Goal: Information Seeking & Learning: Learn about a topic

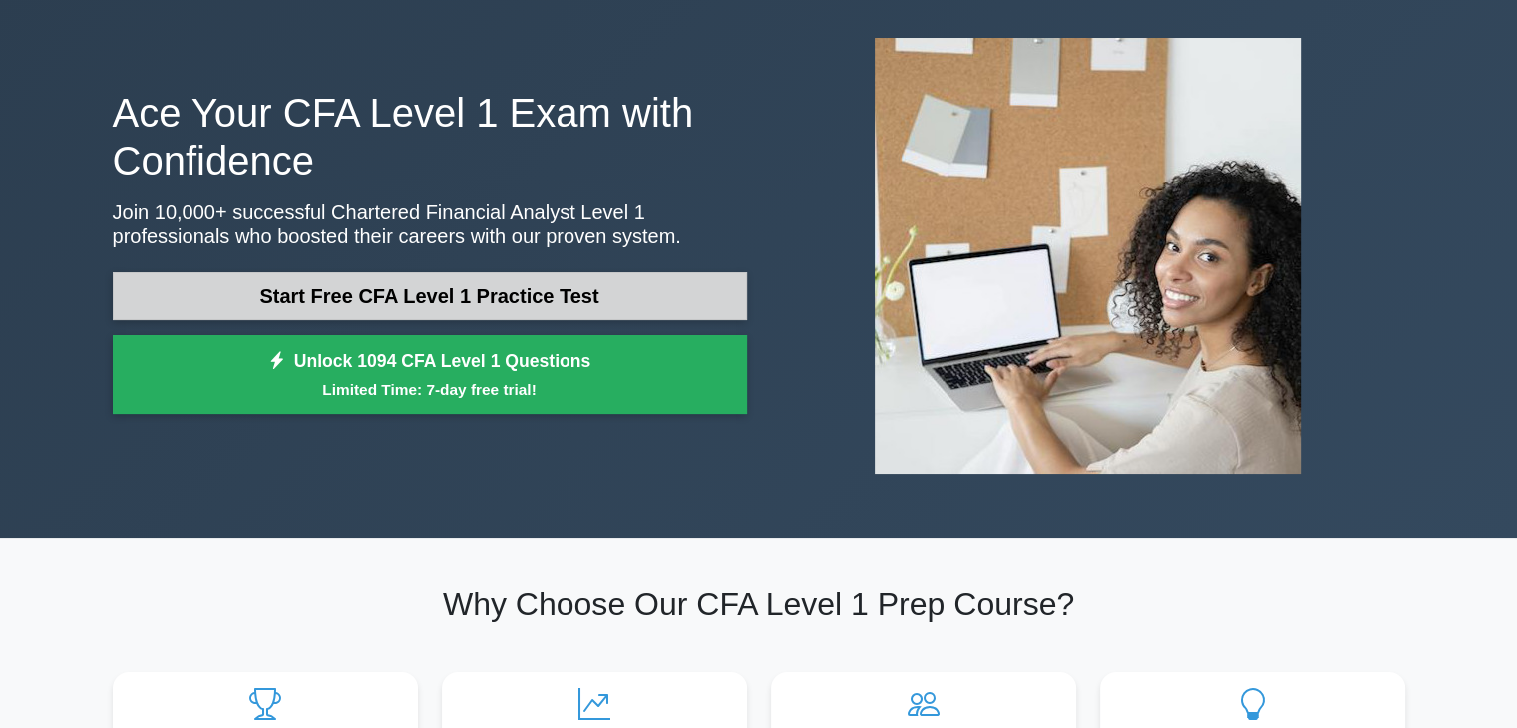
click at [494, 296] on link "Start Free CFA Level 1 Practice Test" at bounding box center [430, 296] width 634 height 48
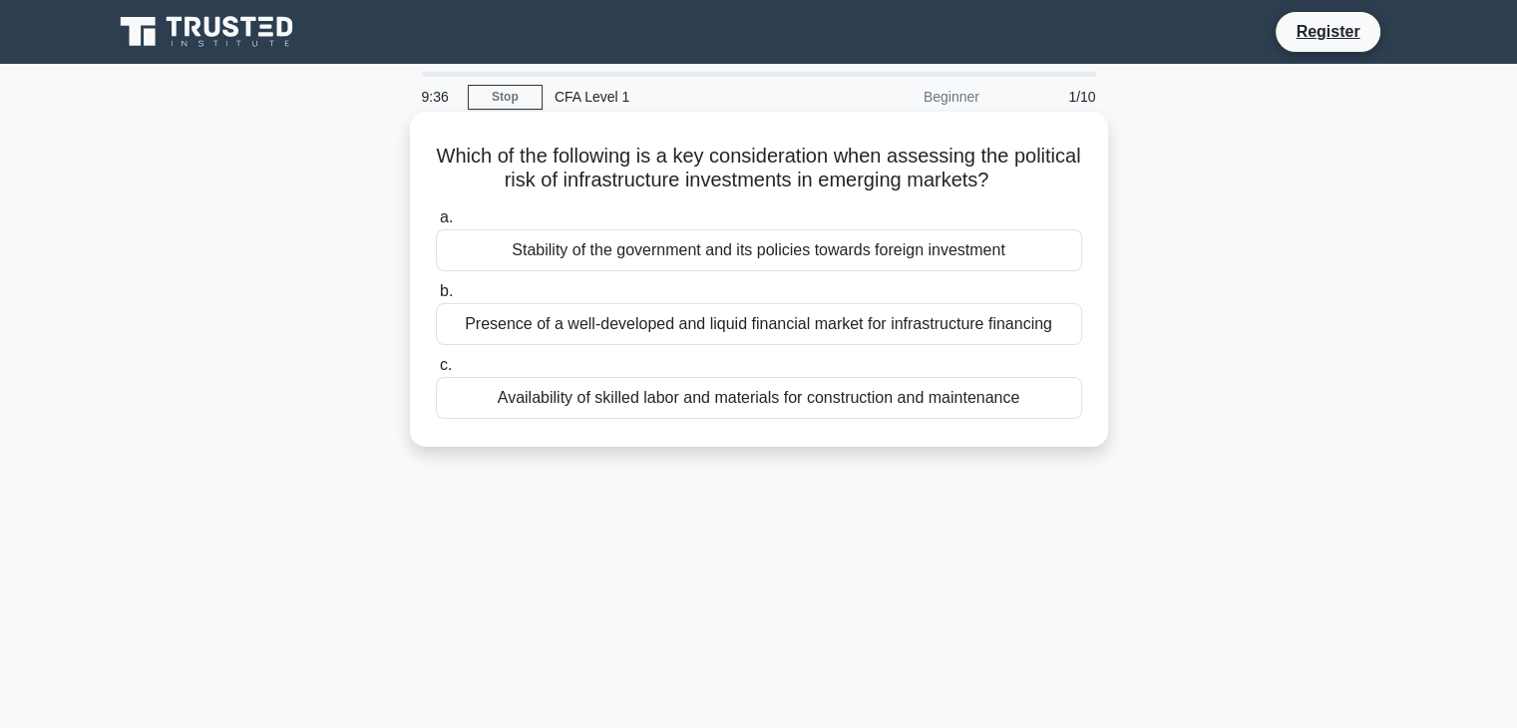
click at [632, 267] on div "Stability of the government and its policies towards foreign investment" at bounding box center [759, 250] width 646 height 42
click at [436, 224] on input "a. Stability of the government and its policies towards foreign investment" at bounding box center [436, 217] width 0 height 13
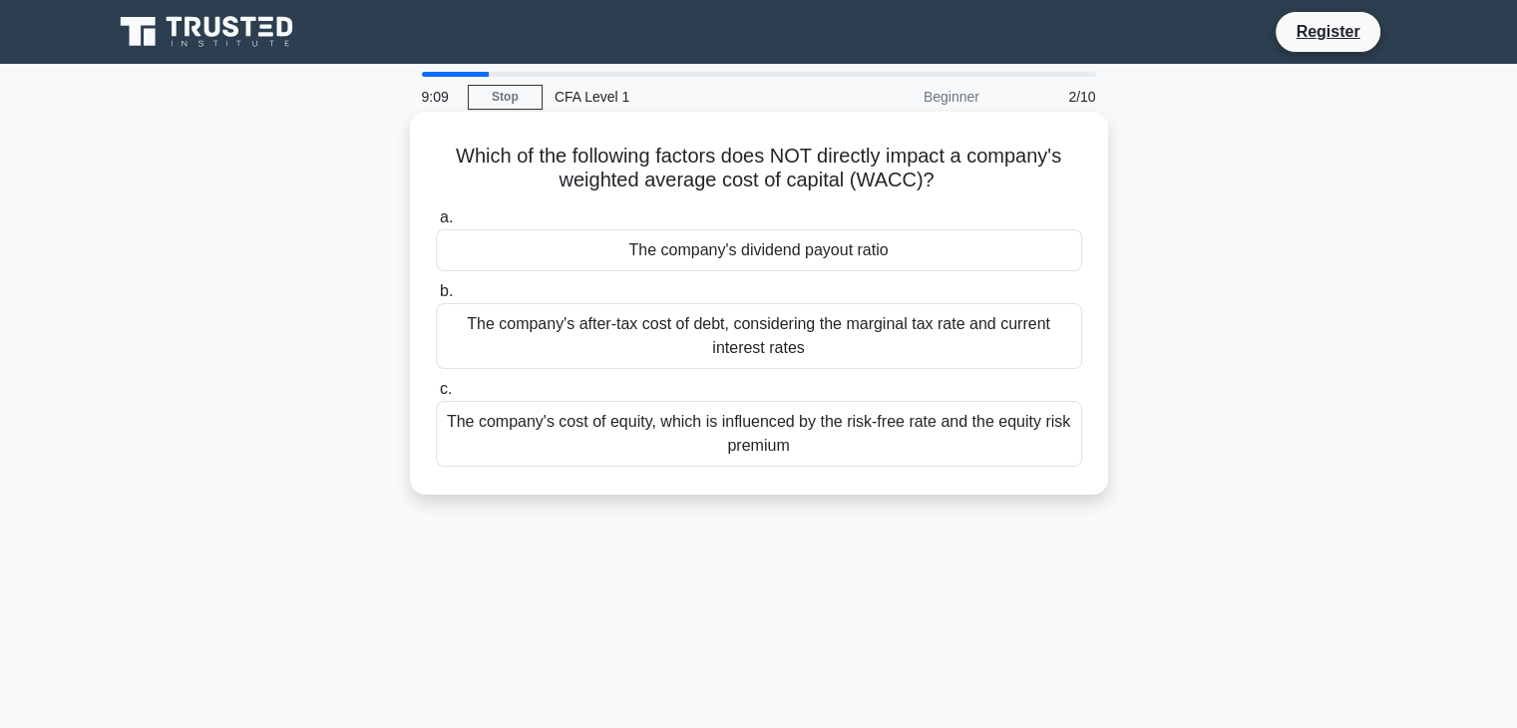
click at [692, 254] on div "The company's dividend payout ratio" at bounding box center [759, 250] width 646 height 42
click at [436, 224] on input "a. The company's dividend payout ratio" at bounding box center [436, 217] width 0 height 13
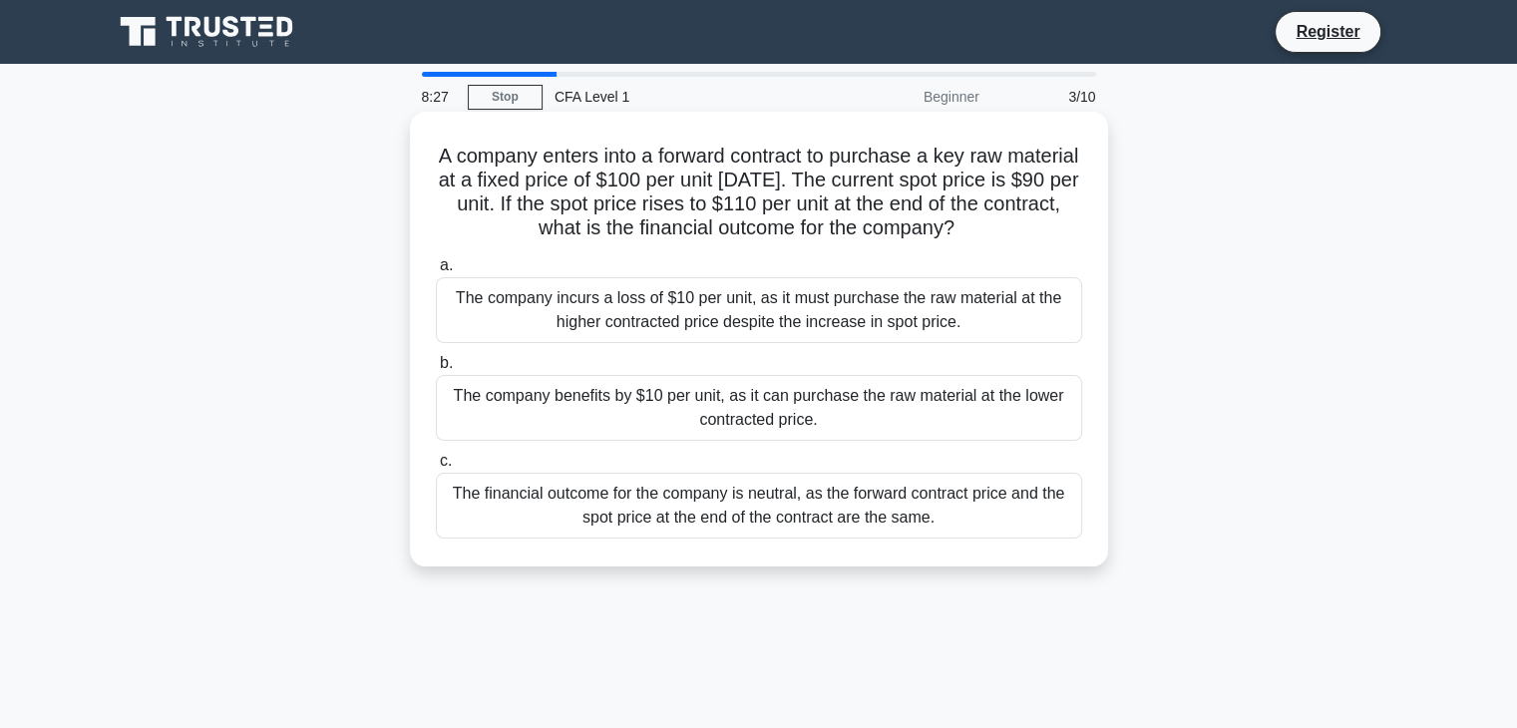
click at [799, 404] on div "The company benefits by $10 per unit, as it can purchase the raw material at th…" at bounding box center [759, 408] width 646 height 66
click at [436, 370] on input "b. The company benefits by $10 per unit, as it can purchase the raw material at…" at bounding box center [436, 363] width 0 height 13
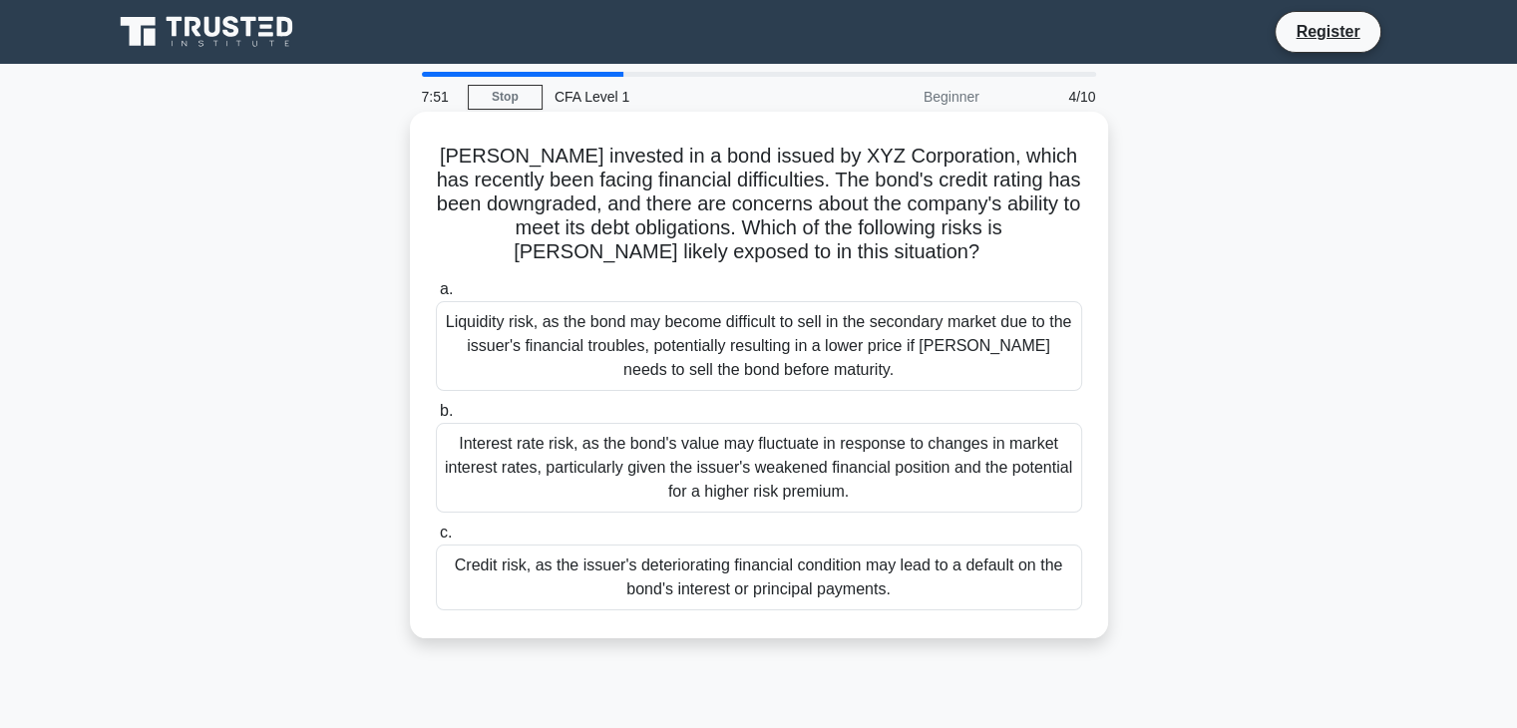
click at [888, 344] on div "Liquidity risk, as the bond may become difficult to sell in the secondary marke…" at bounding box center [759, 346] width 646 height 90
click at [436, 296] on input "a. Liquidity risk, as the bond may become difficult to sell in the secondary ma…" at bounding box center [436, 289] width 0 height 13
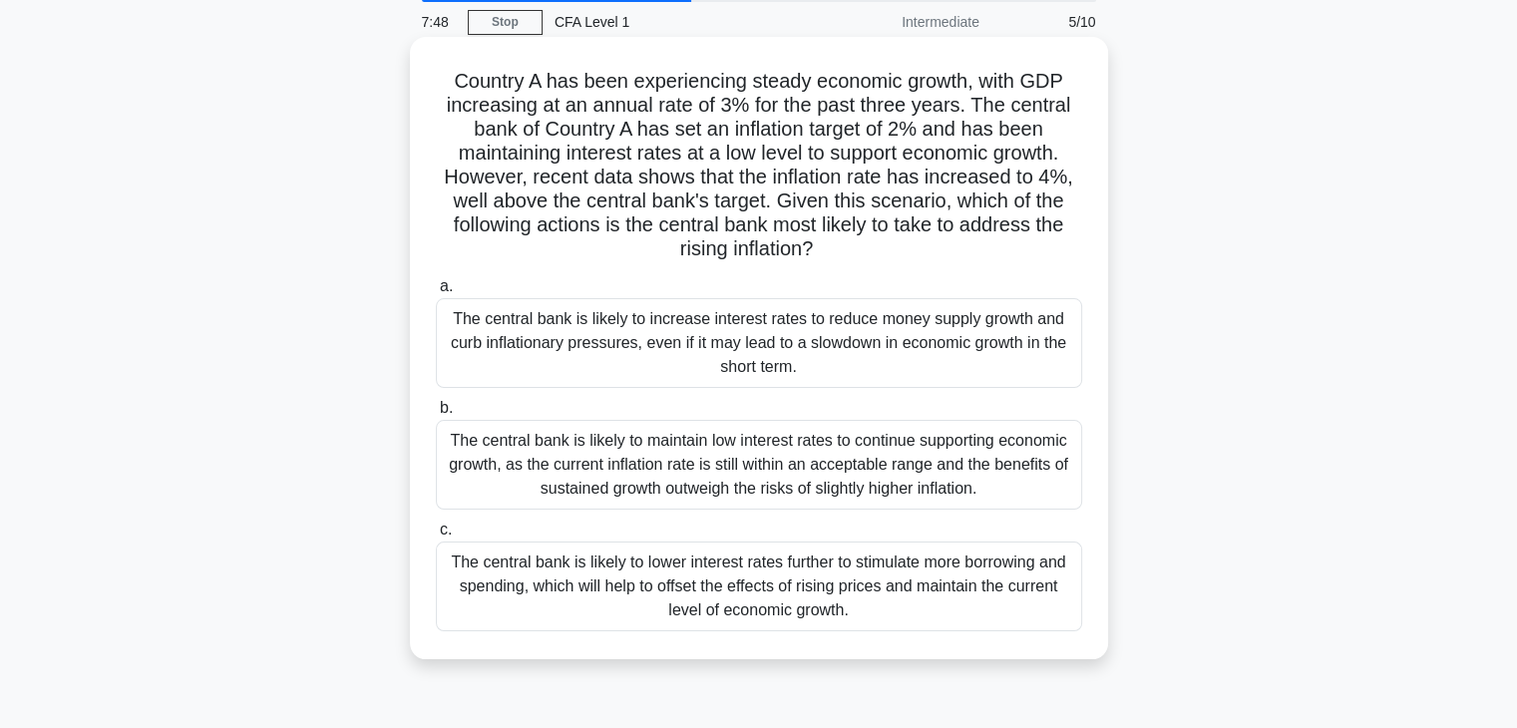
scroll to position [67, 0]
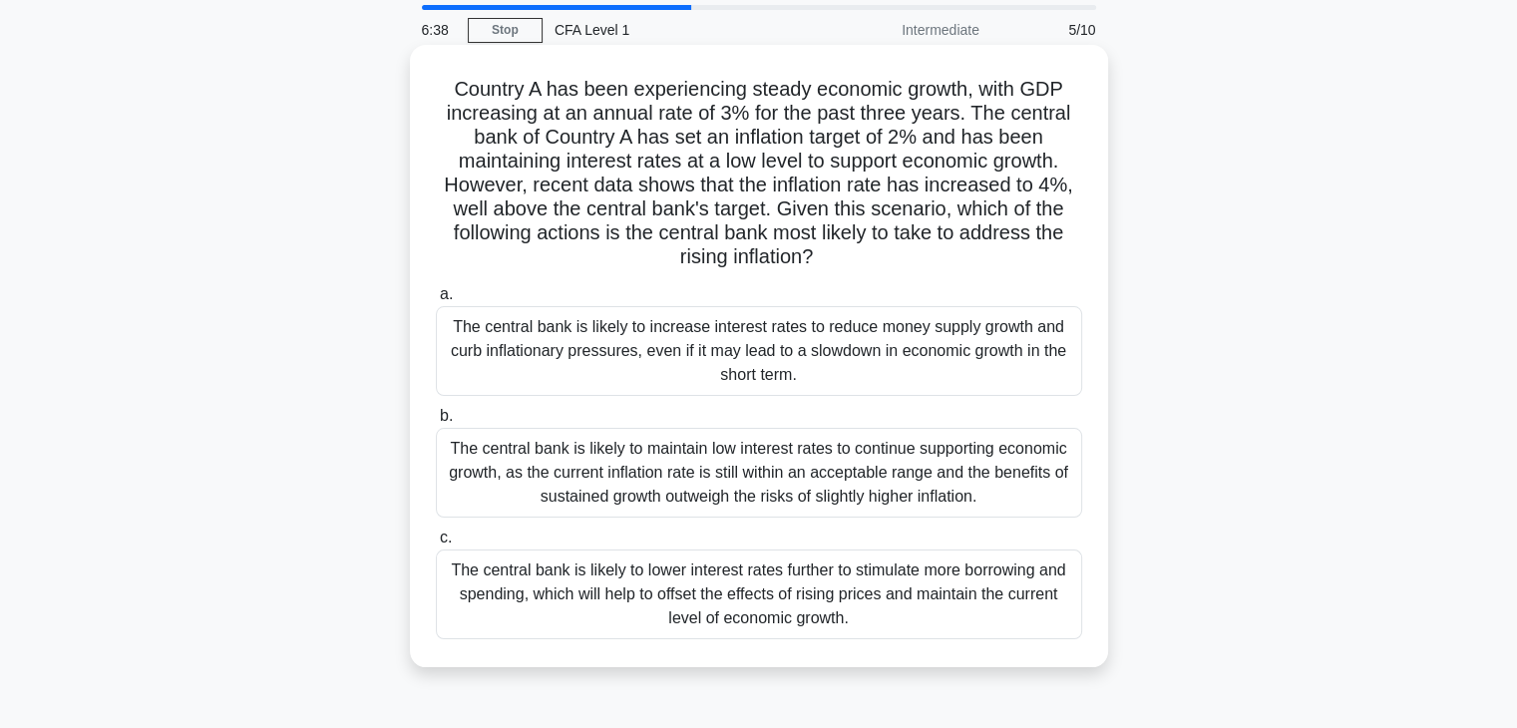
click at [933, 377] on div "The central bank is likely to increase interest rates to reduce money supply gr…" at bounding box center [759, 351] width 646 height 90
click at [436, 301] on input "a. The central bank is likely to increase interest rates to reduce money supply…" at bounding box center [436, 294] width 0 height 13
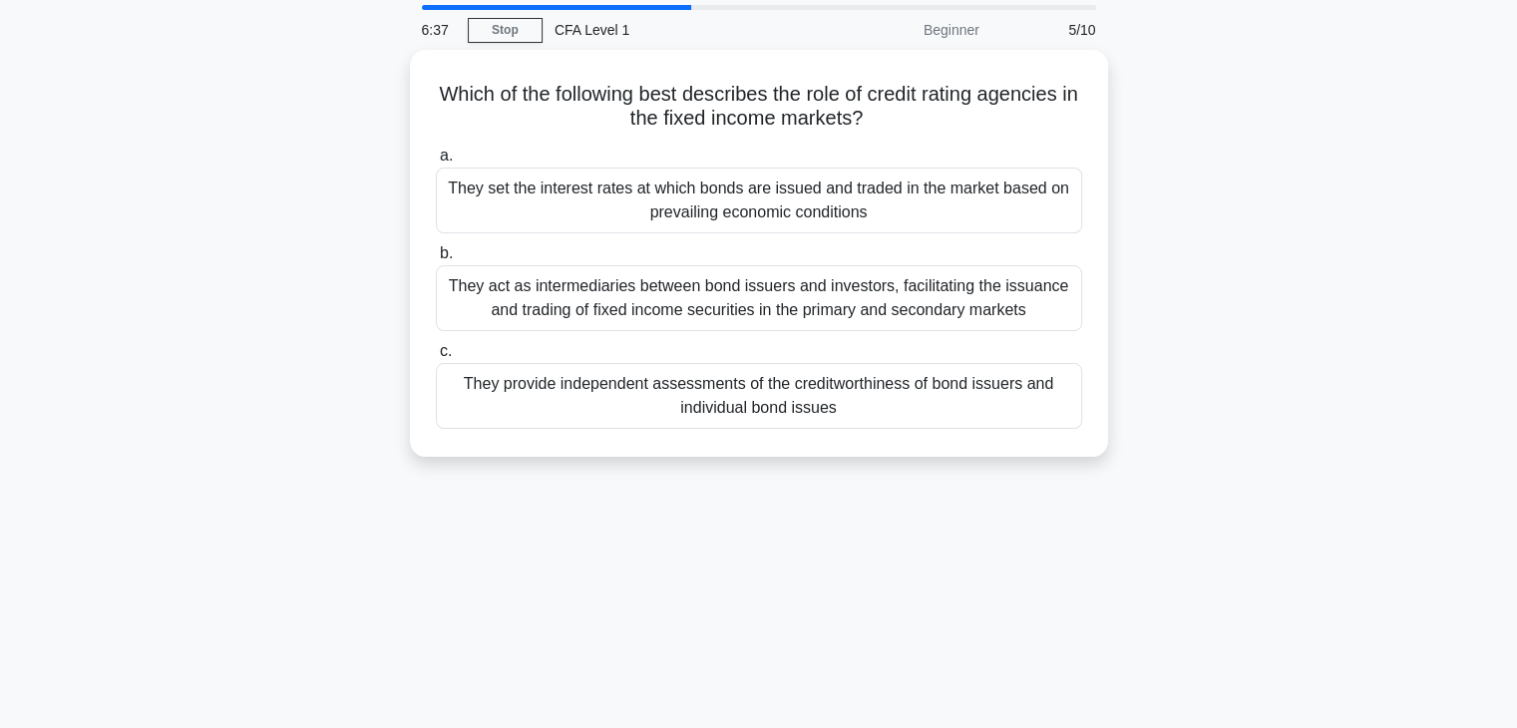
scroll to position [0, 0]
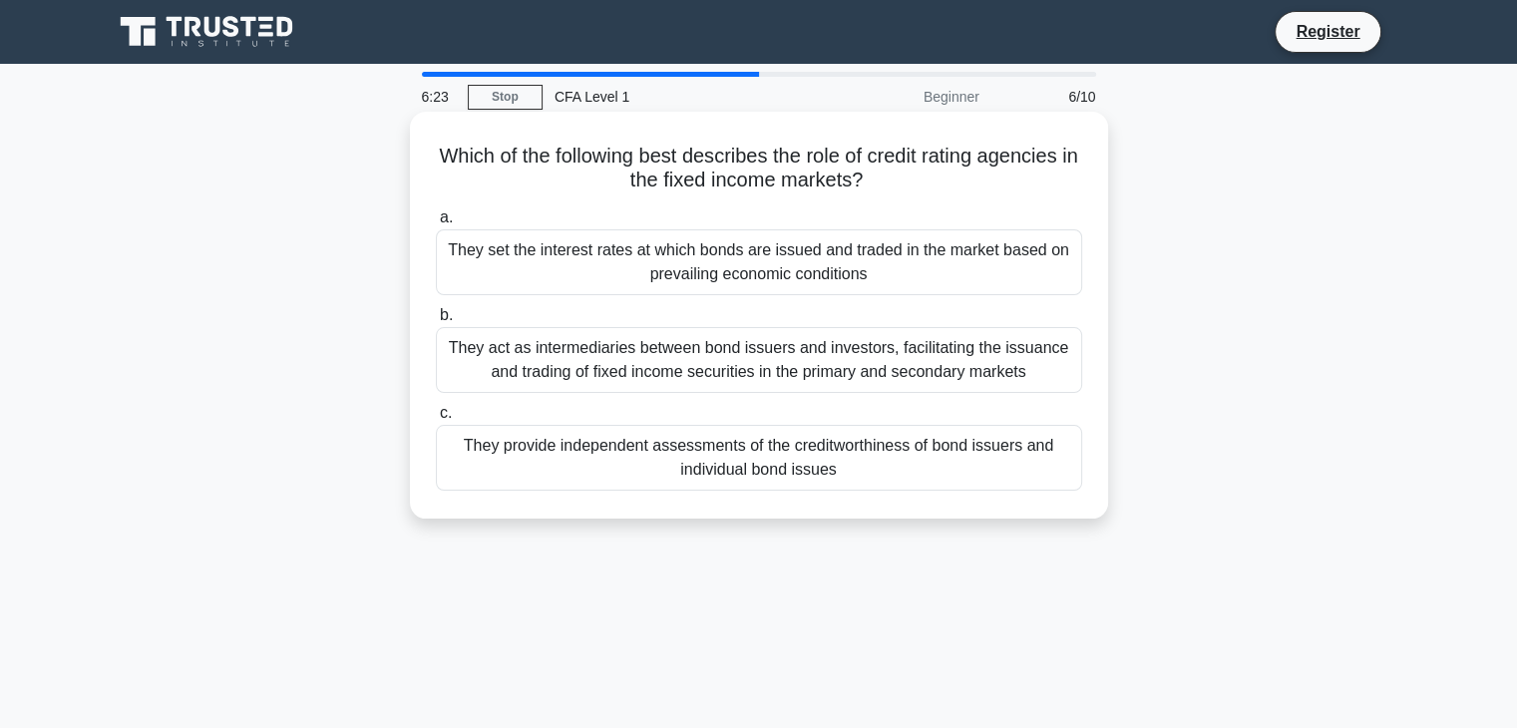
click at [853, 437] on div "They provide independent assessments of the creditworthiness of bond issuers an…" at bounding box center [759, 458] width 646 height 66
click at [436, 420] on input "c. They provide independent assessments of the creditworthiness of bond issuers…" at bounding box center [436, 413] width 0 height 13
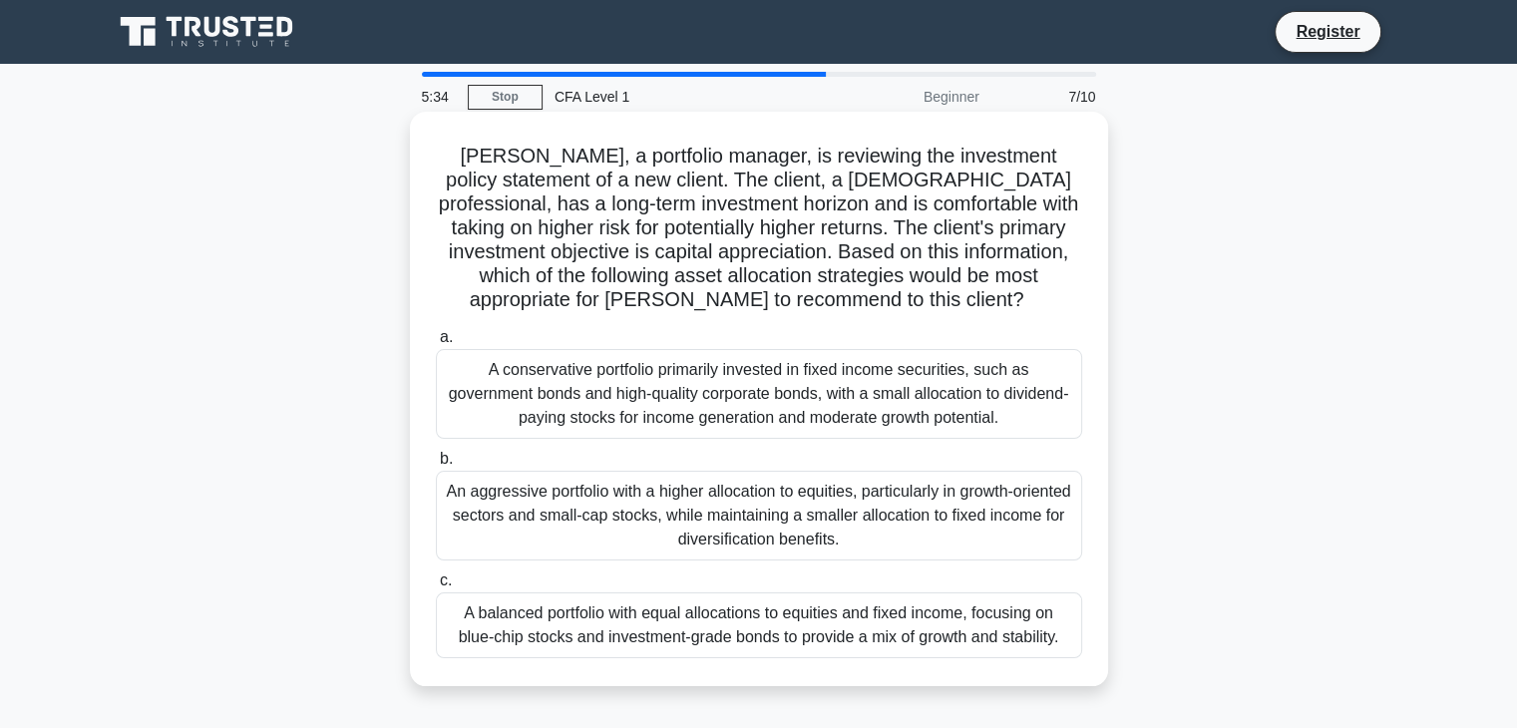
click at [736, 496] on div "An aggressive portfolio with a higher allocation to equities, particularly in g…" at bounding box center [759, 516] width 646 height 90
click at [436, 466] on input "b. An aggressive portfolio with a higher allocation to equities, particularly i…" at bounding box center [436, 459] width 0 height 13
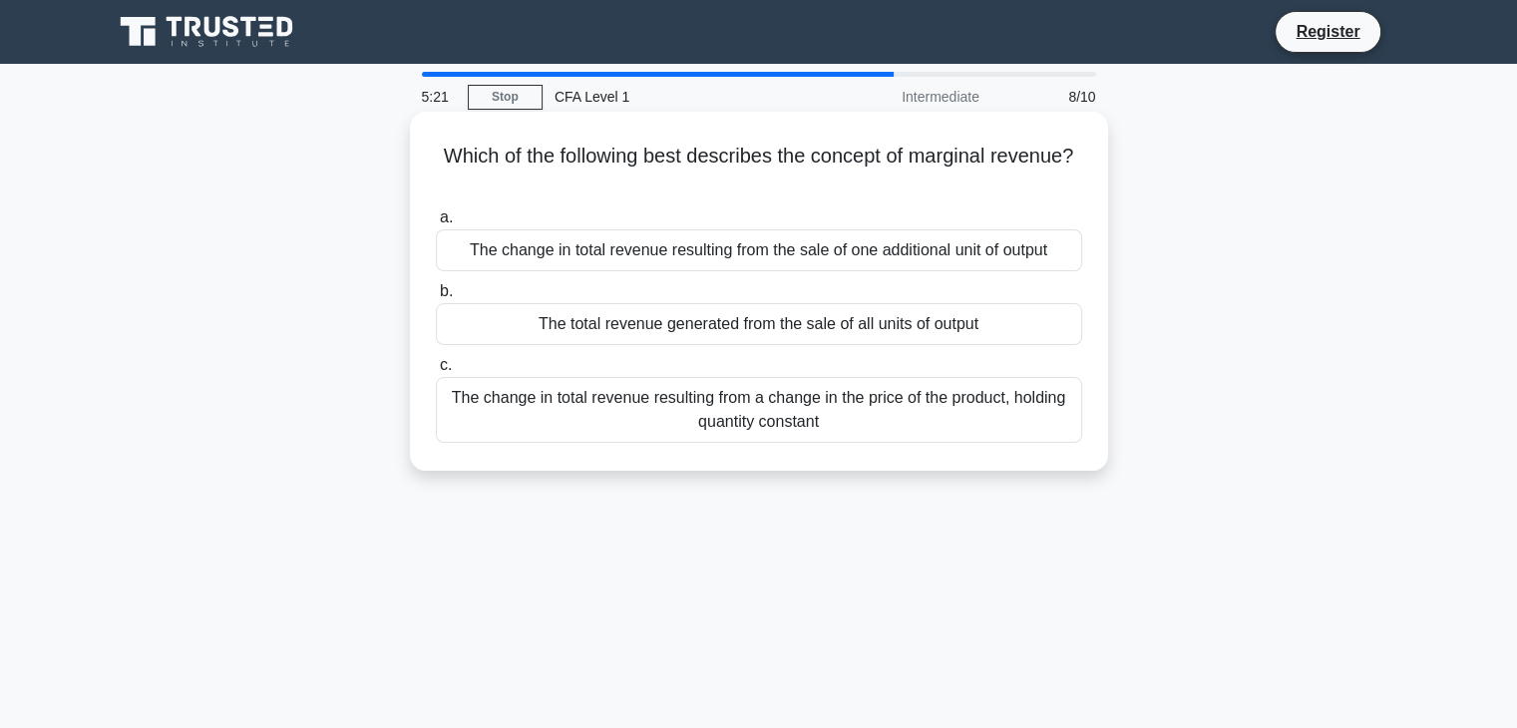
click at [964, 255] on div "The change in total revenue resulting from the sale of one additional unit of o…" at bounding box center [759, 250] width 646 height 42
click at [436, 224] on input "a. The change in total revenue resulting from the sale of one additional unit o…" at bounding box center [436, 217] width 0 height 13
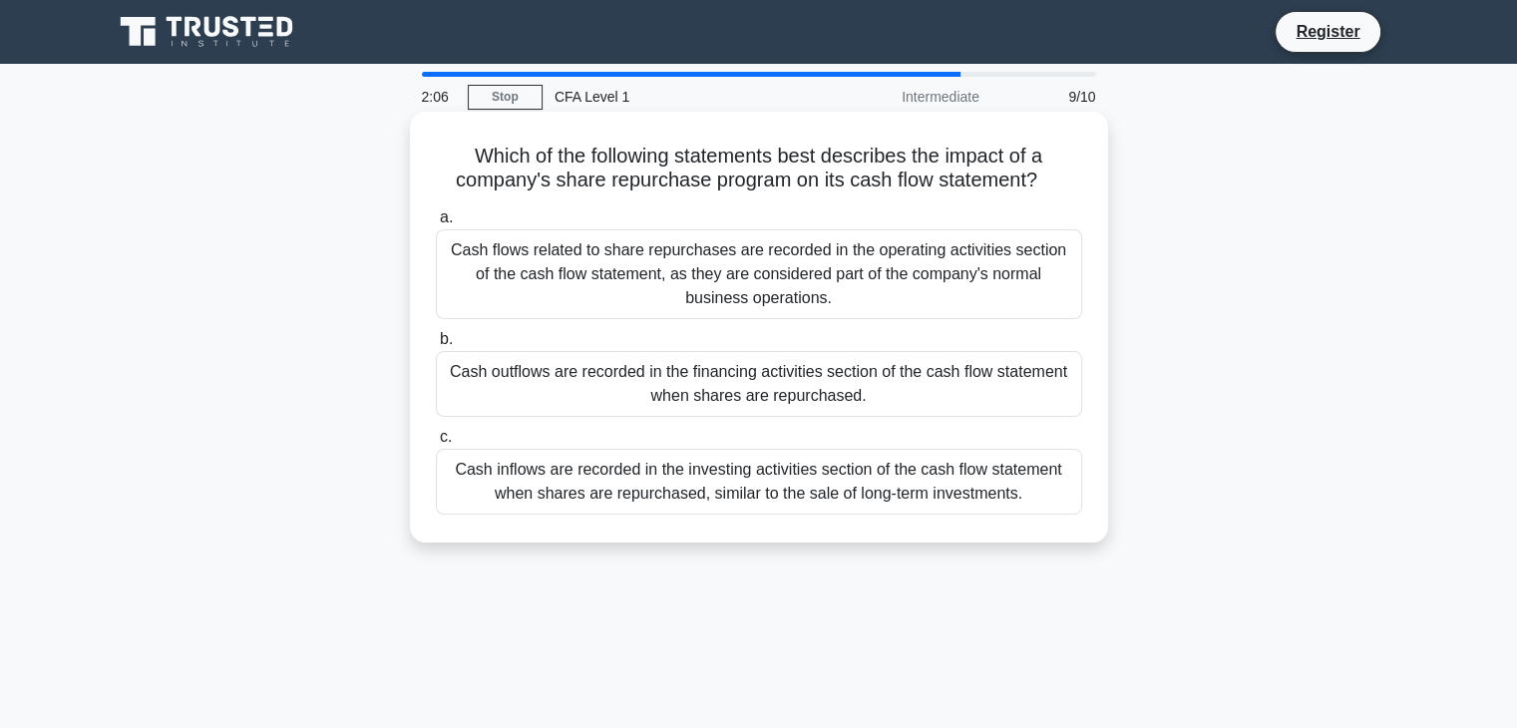
click at [952, 376] on div "Cash outflows are recorded in the financing activities section of the cash flow…" at bounding box center [759, 384] width 646 height 66
click at [436, 346] on input "b. Cash outflows are recorded in the financing activities section of the cash f…" at bounding box center [436, 339] width 0 height 13
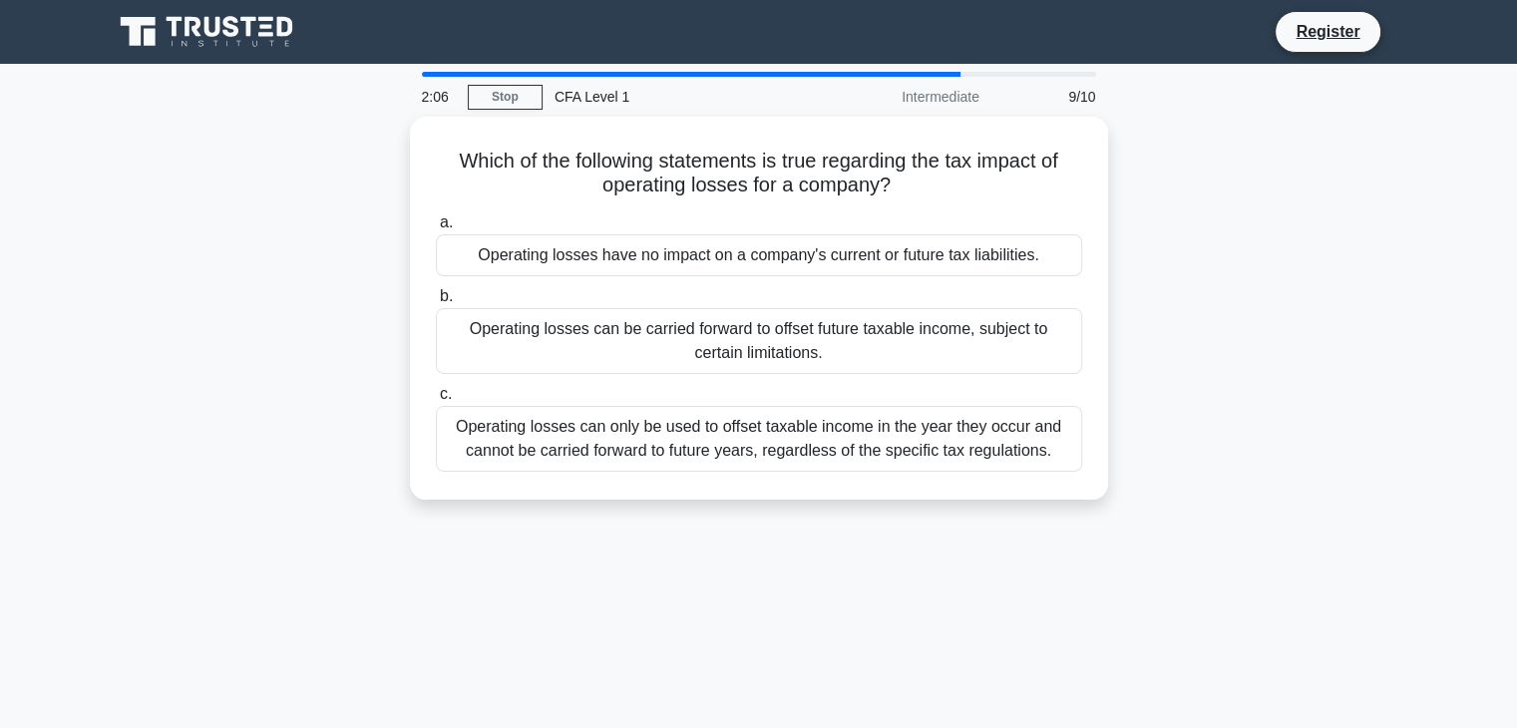
click at [952, 376] on div "a. Operating losses have no impact on a company's current or future tax liabili…" at bounding box center [759, 340] width 670 height 269
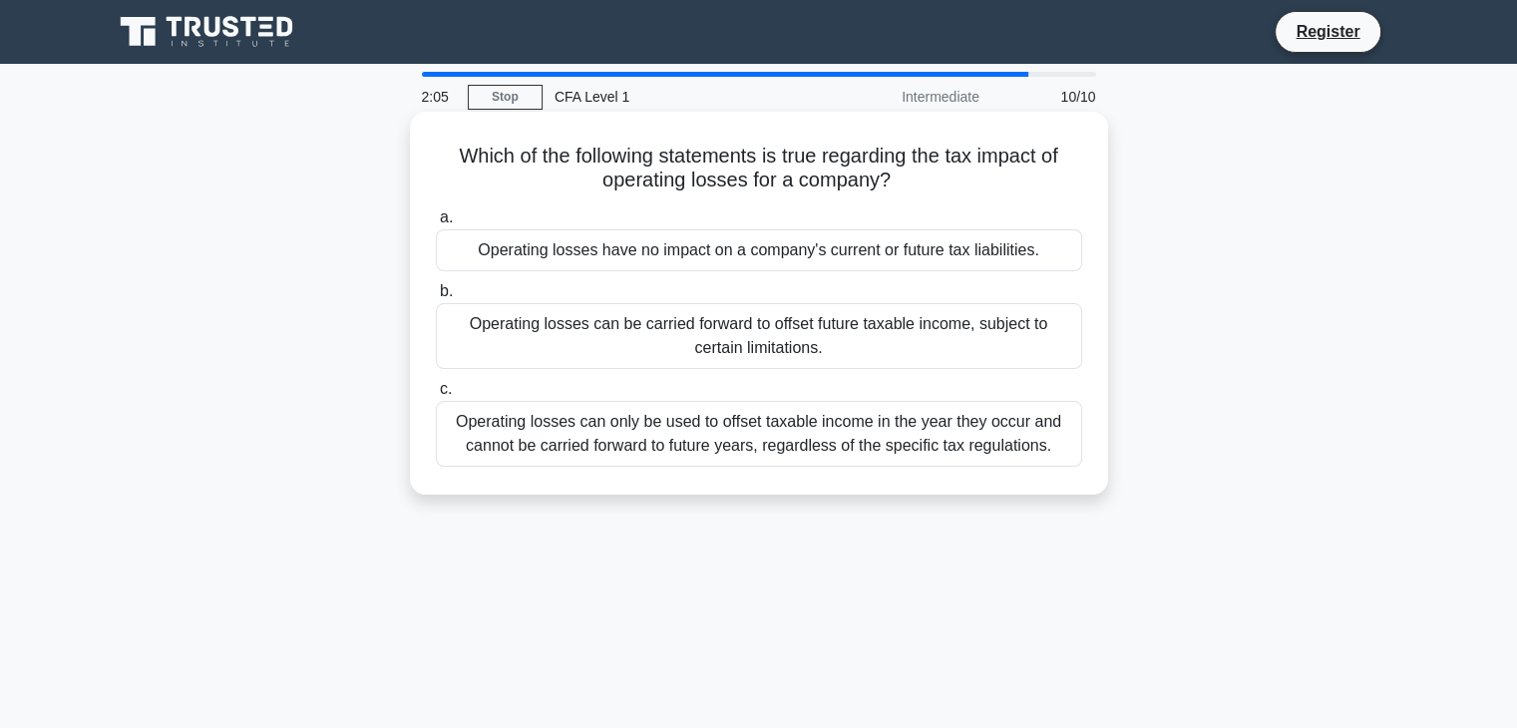
click at [957, 349] on div "Operating losses can be carried forward to offset future taxable income, subjec…" at bounding box center [759, 336] width 646 height 66
click at [436, 298] on input "b. Operating losses can be carried forward to offset future taxable income, sub…" at bounding box center [436, 291] width 0 height 13
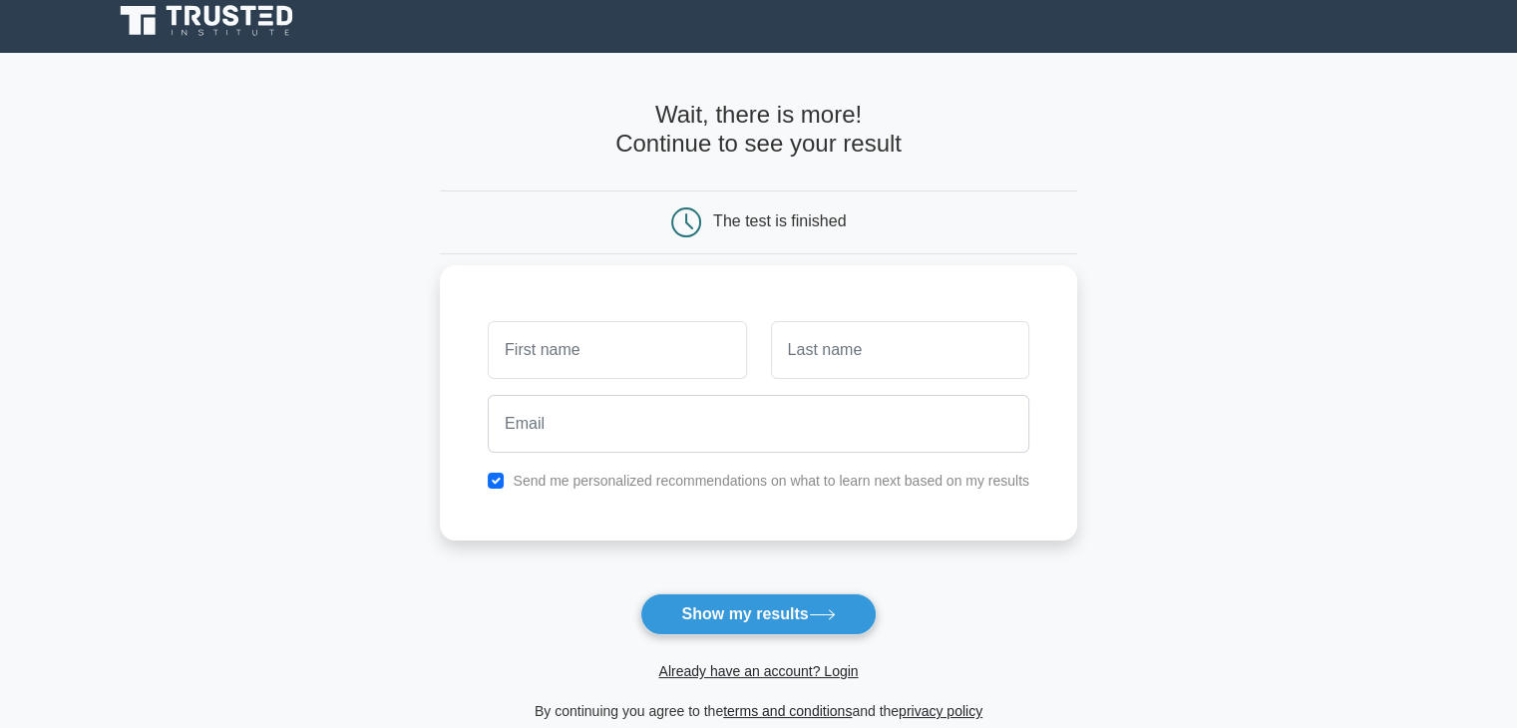
scroll to position [12, 0]
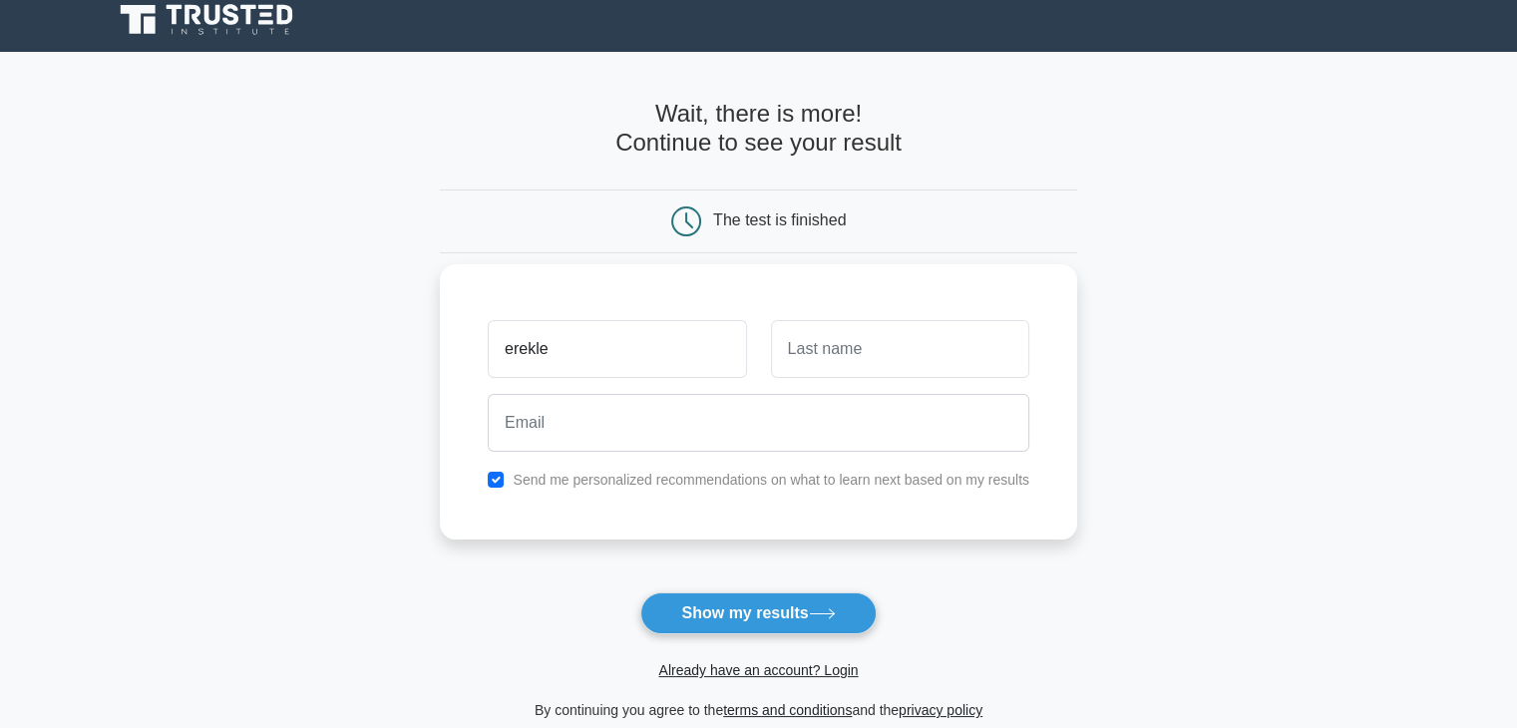
type input "erekle"
type input "tsartsidze"
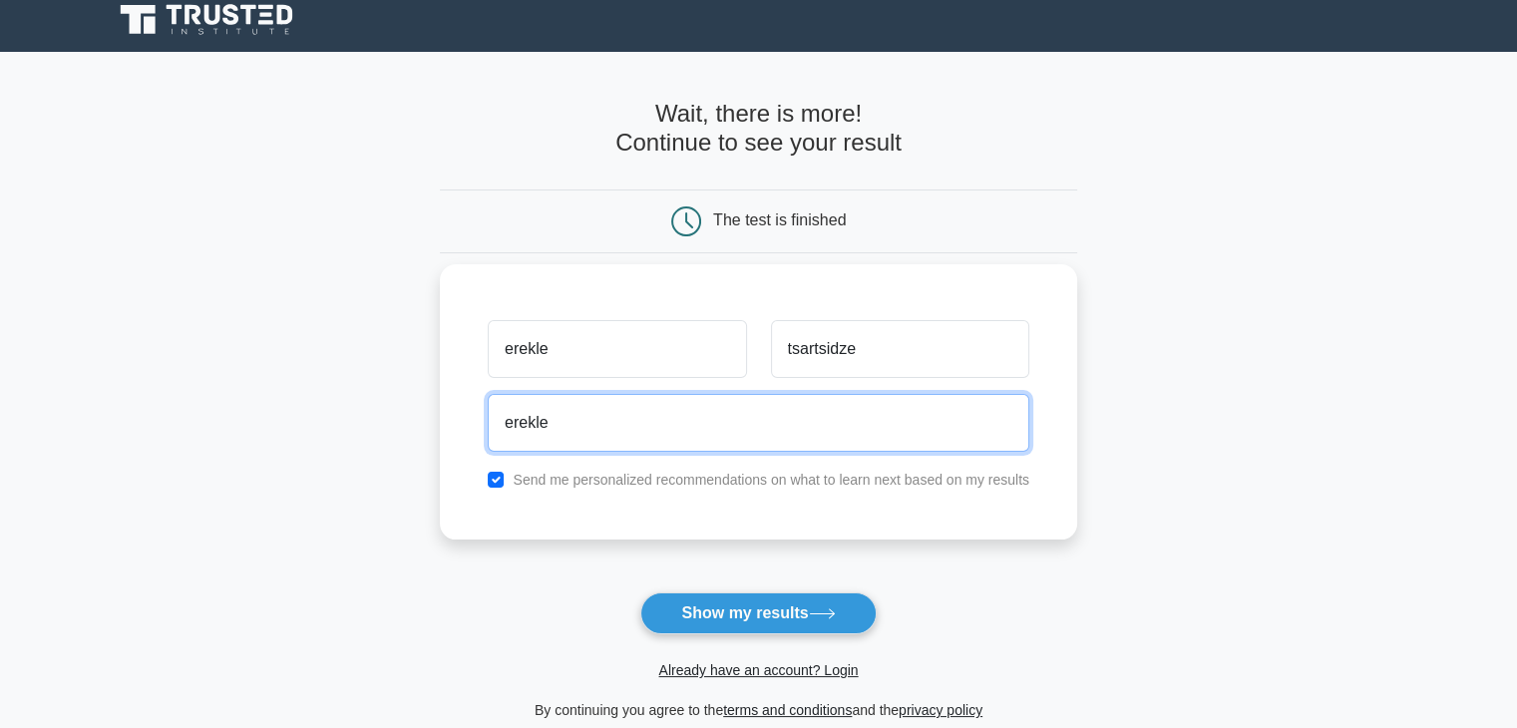
type input "erekle.tsartsidze@gmail.com"
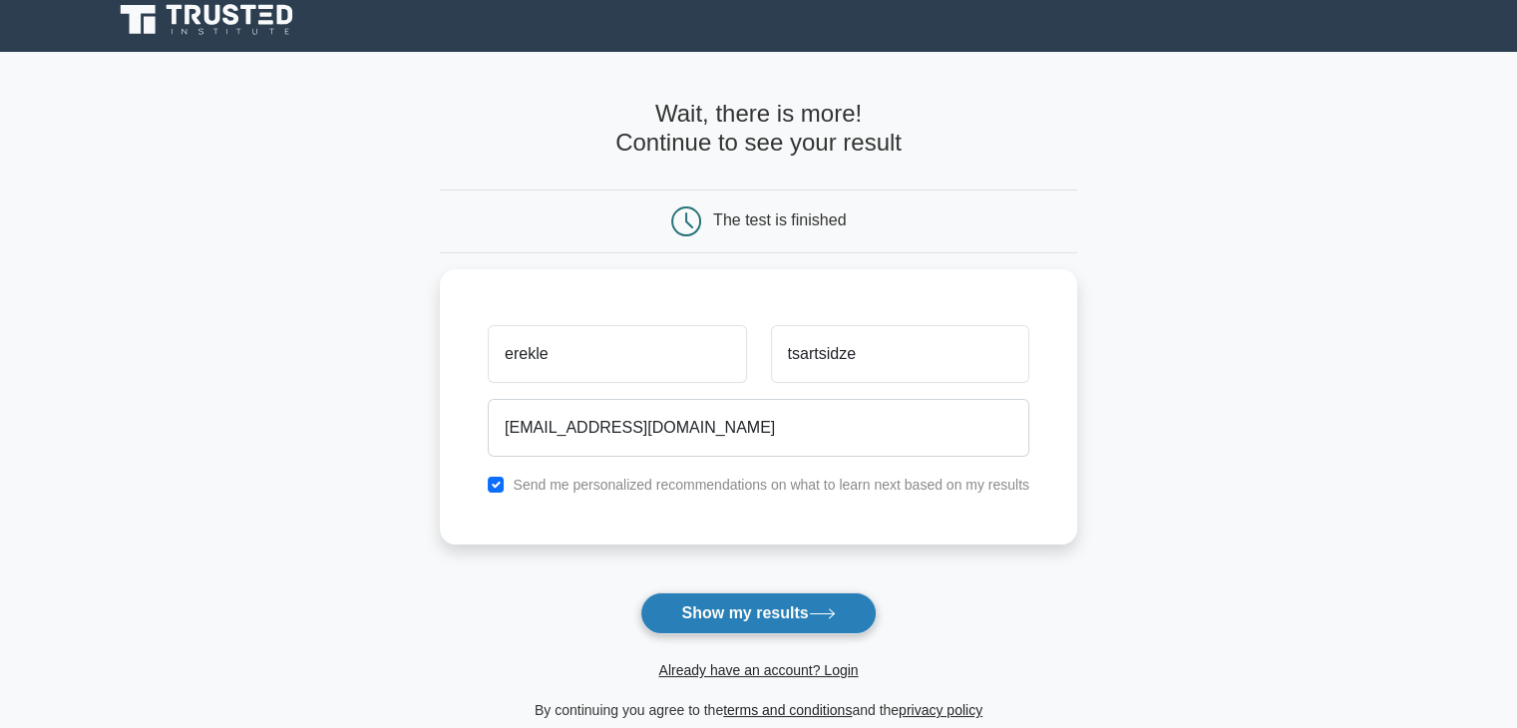
click at [774, 599] on button "Show my results" at bounding box center [757, 613] width 235 height 42
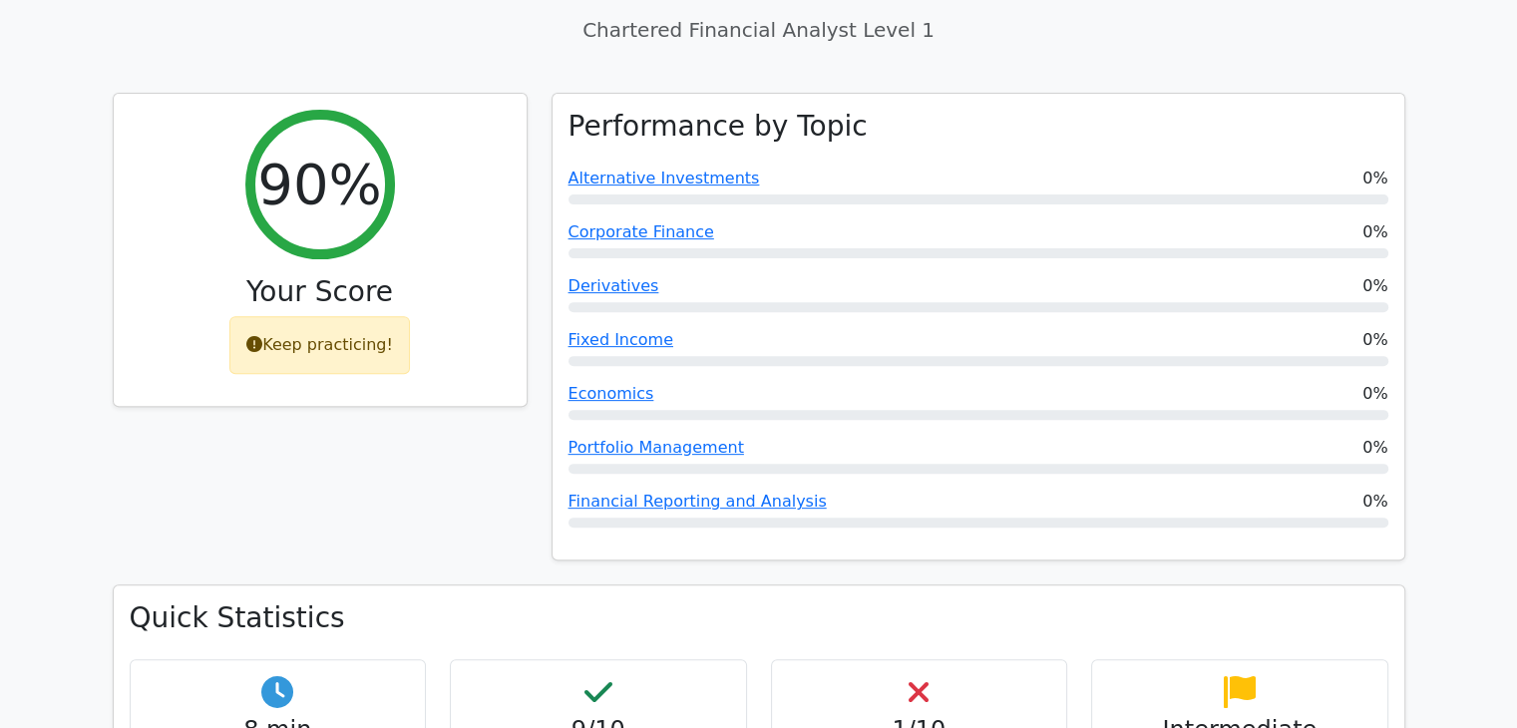
scroll to position [658, 0]
